Goal: Check status: Check status

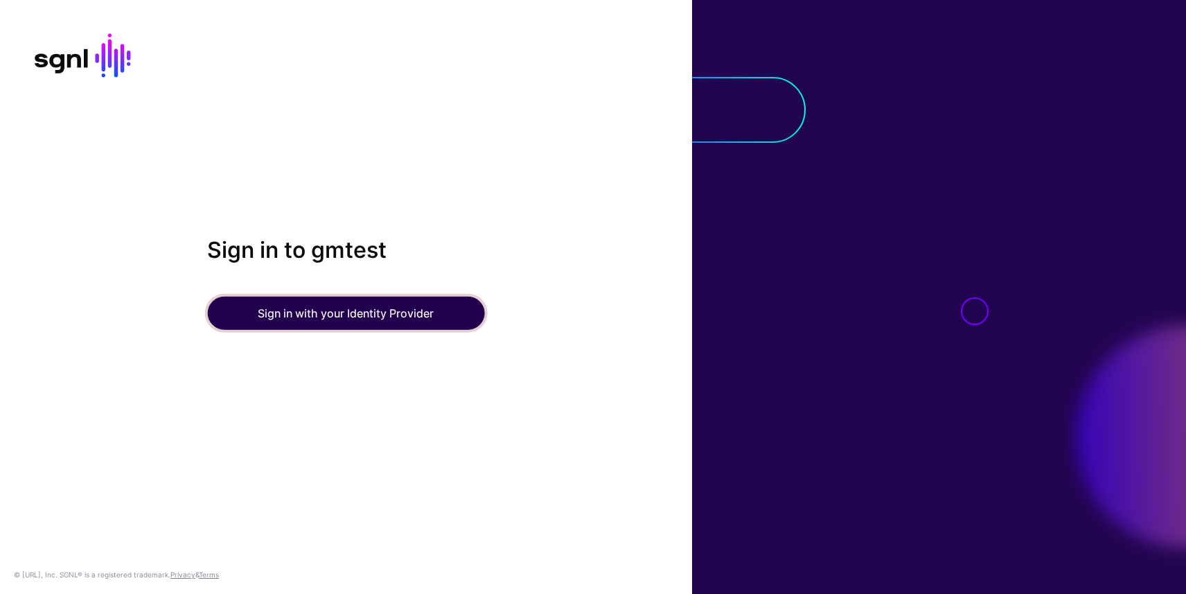
click at [360, 316] on button "Sign in with your Identity Provider" at bounding box center [345, 313] width 277 height 33
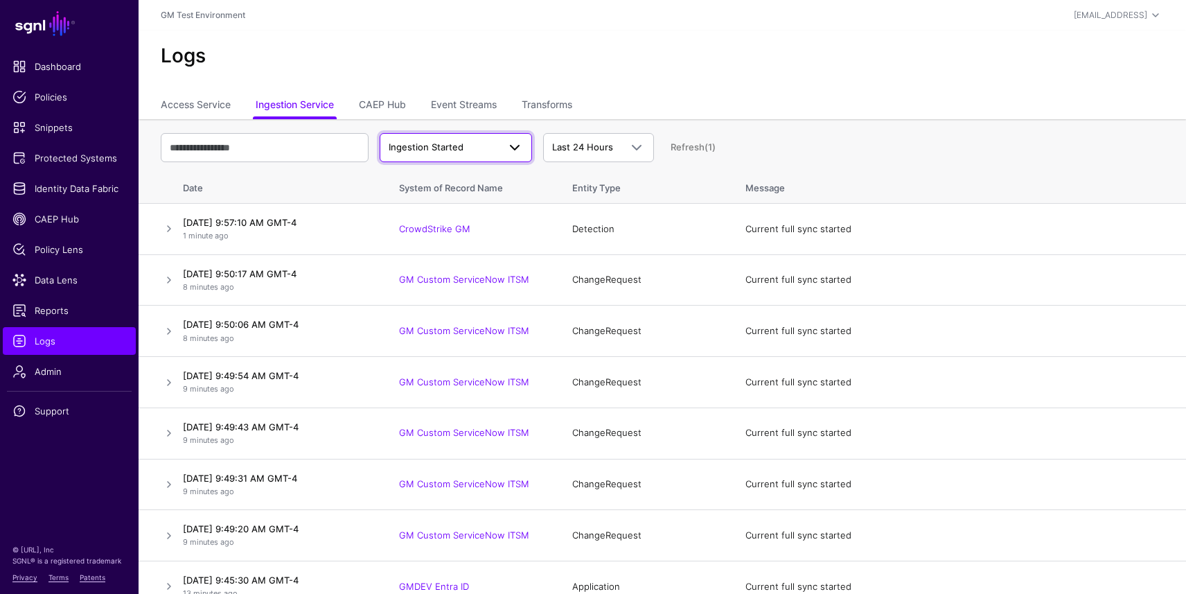
click at [441, 151] on span "Ingestion Started" at bounding box center [426, 146] width 75 height 11
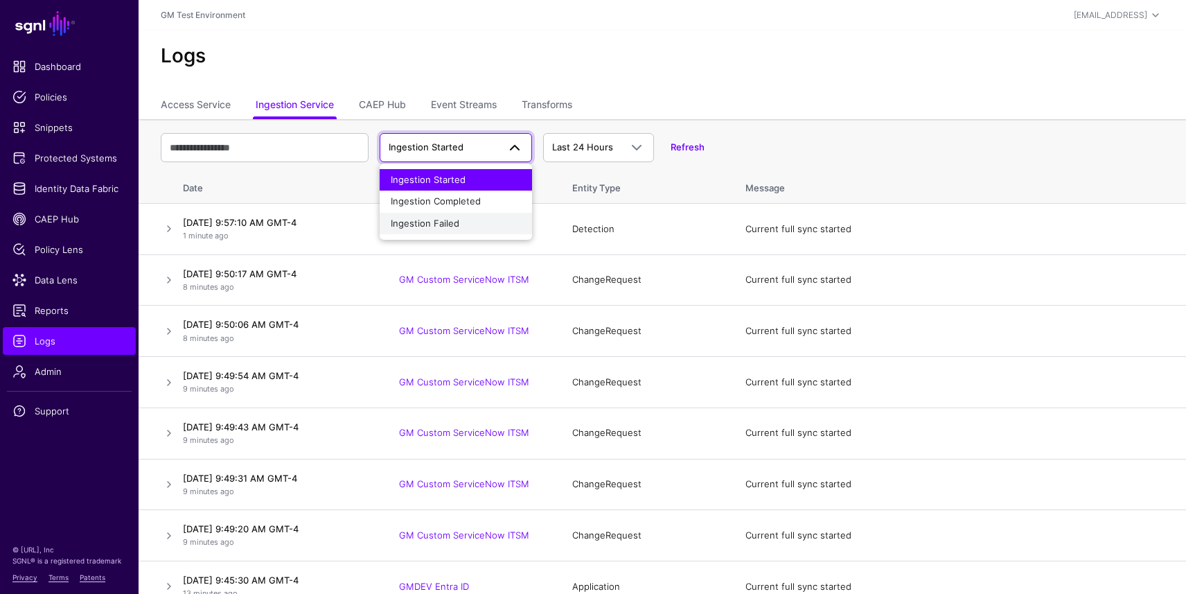
click at [436, 218] on span "Ingestion Failed" at bounding box center [425, 223] width 69 height 11
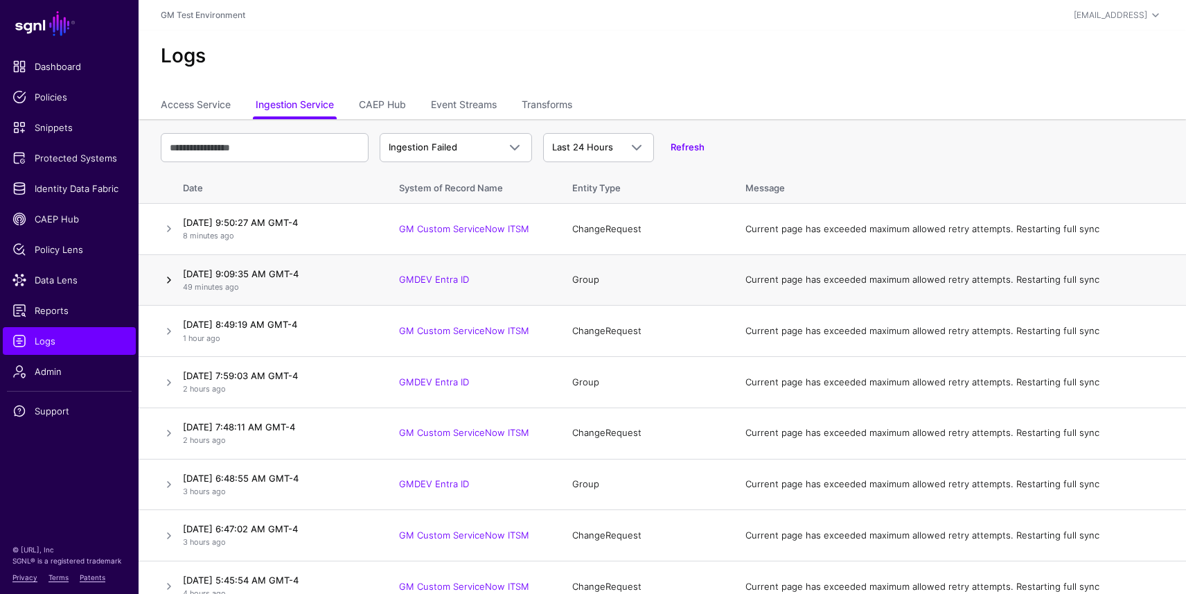
click at [170, 281] on link at bounding box center [169, 280] width 17 height 17
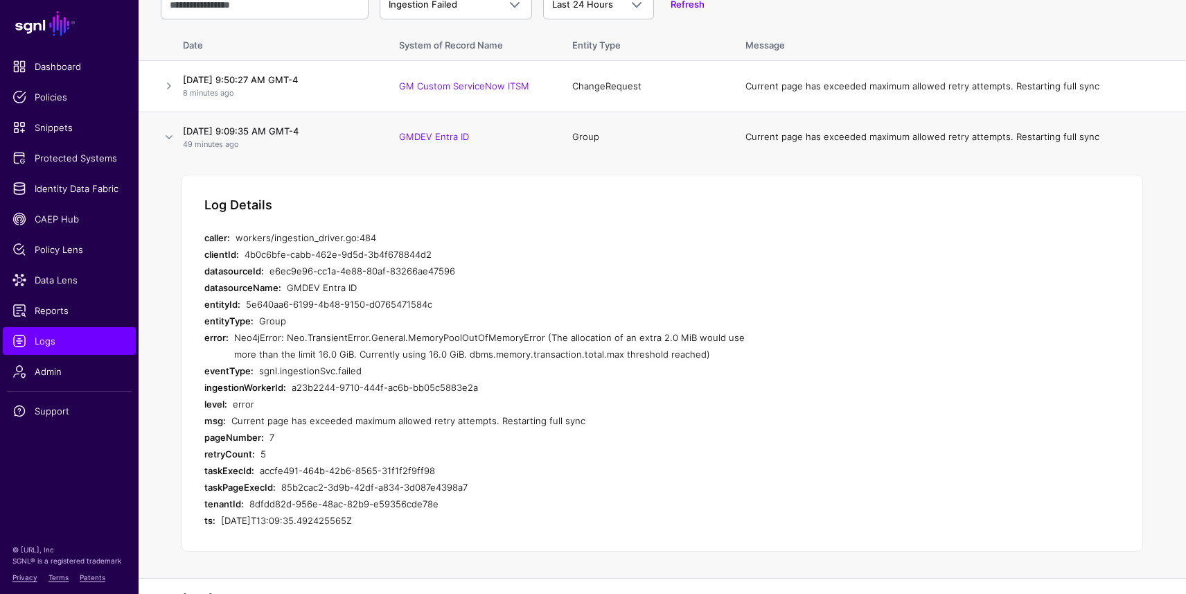
scroll to position [141, 0]
click at [173, 139] on link at bounding box center [169, 138] width 17 height 17
